Goal: Navigation & Orientation: Find specific page/section

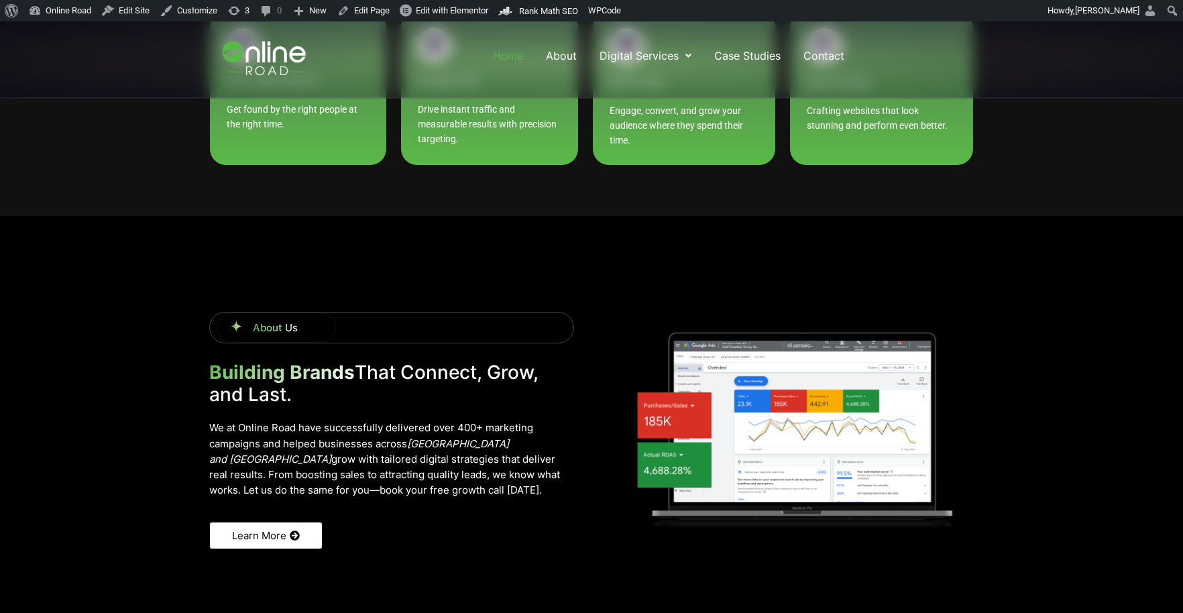
scroll to position [1083, 0]
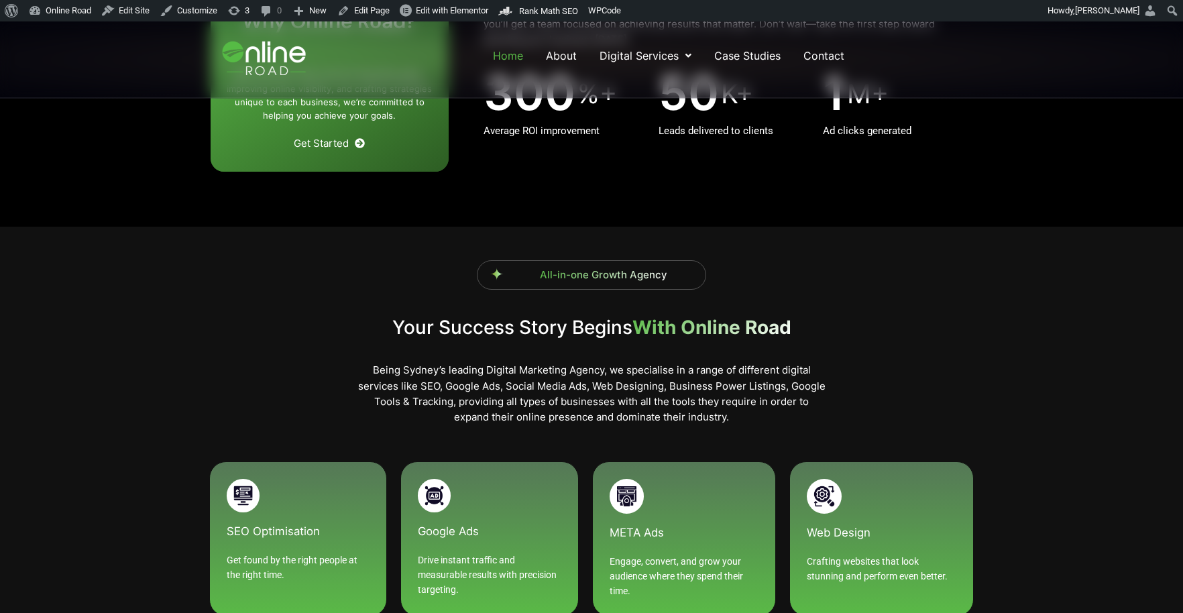
click at [950, 234] on div "All-in-one Growth Agency Your Success Story Begins With Online Road Being Sydne…" at bounding box center [591, 447] width 764 height 440
click at [727, 53] on link "Case Studies" at bounding box center [747, 56] width 69 height 24
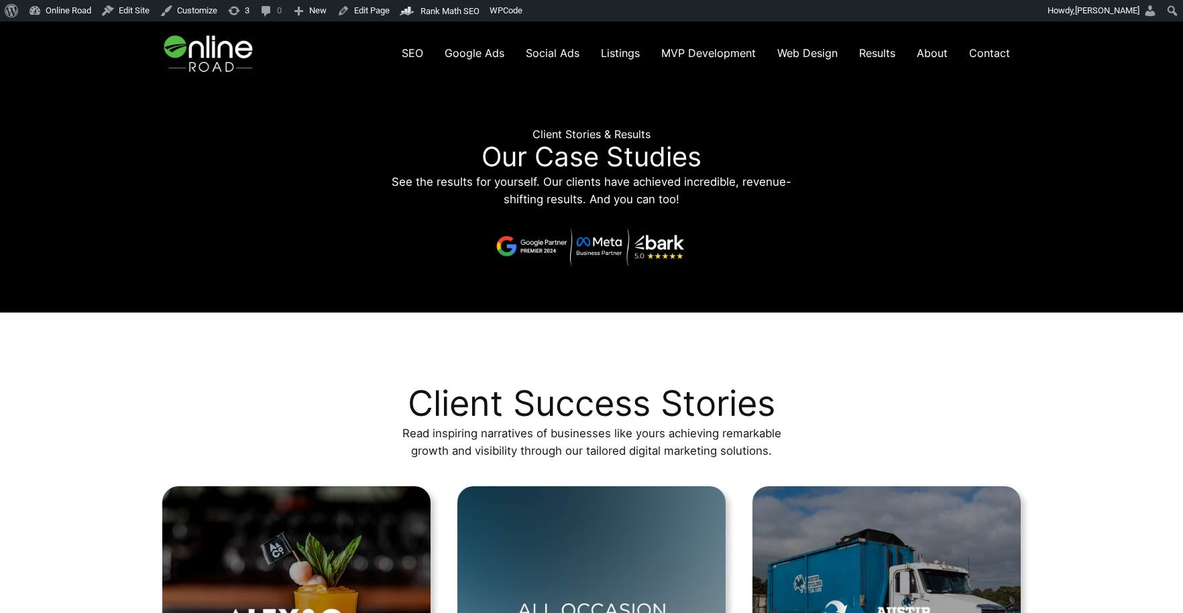
click at [225, 59] on img at bounding box center [209, 53] width 95 height 64
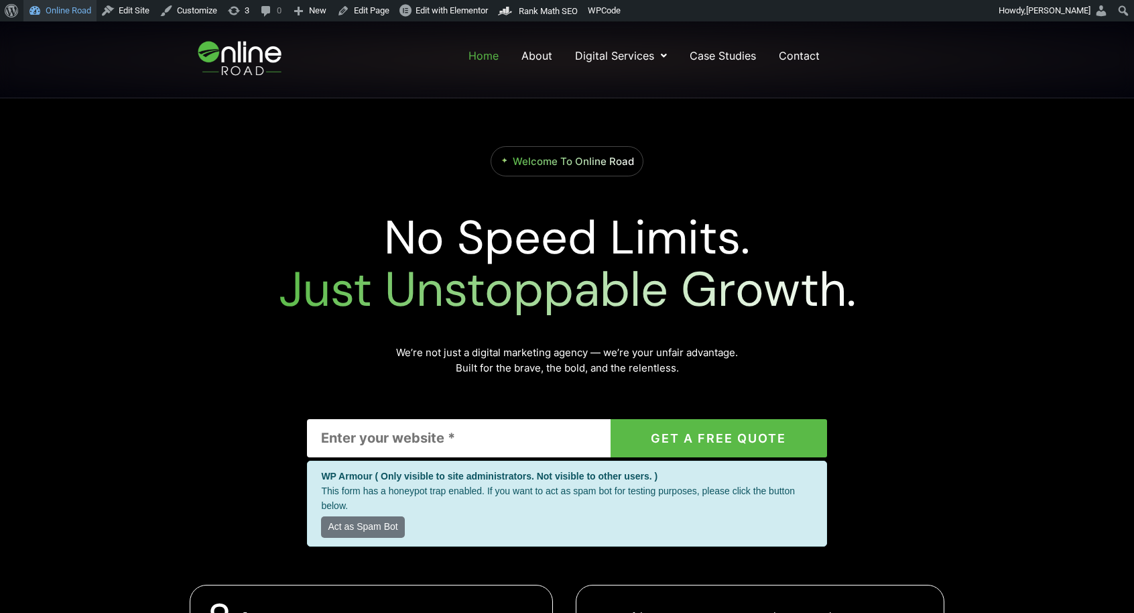
click at [72, 9] on link "Online Road" at bounding box center [59, 10] width 73 height 21
